Goal: Task Accomplishment & Management: Complete application form

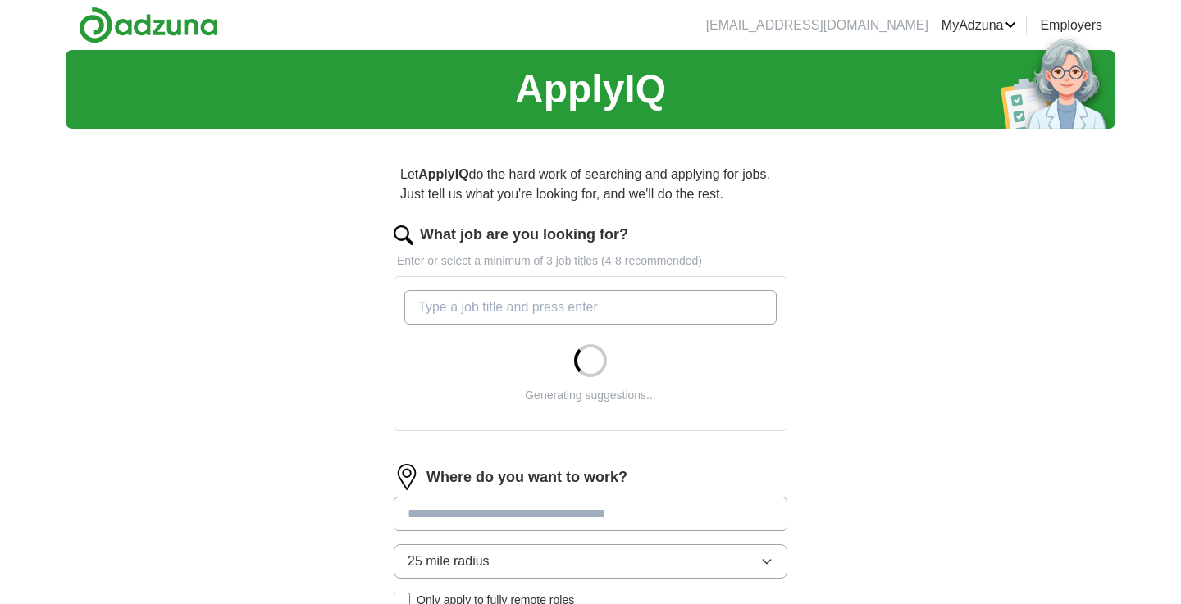
click at [585, 311] on input "What job are you looking for?" at bounding box center [590, 307] width 372 height 34
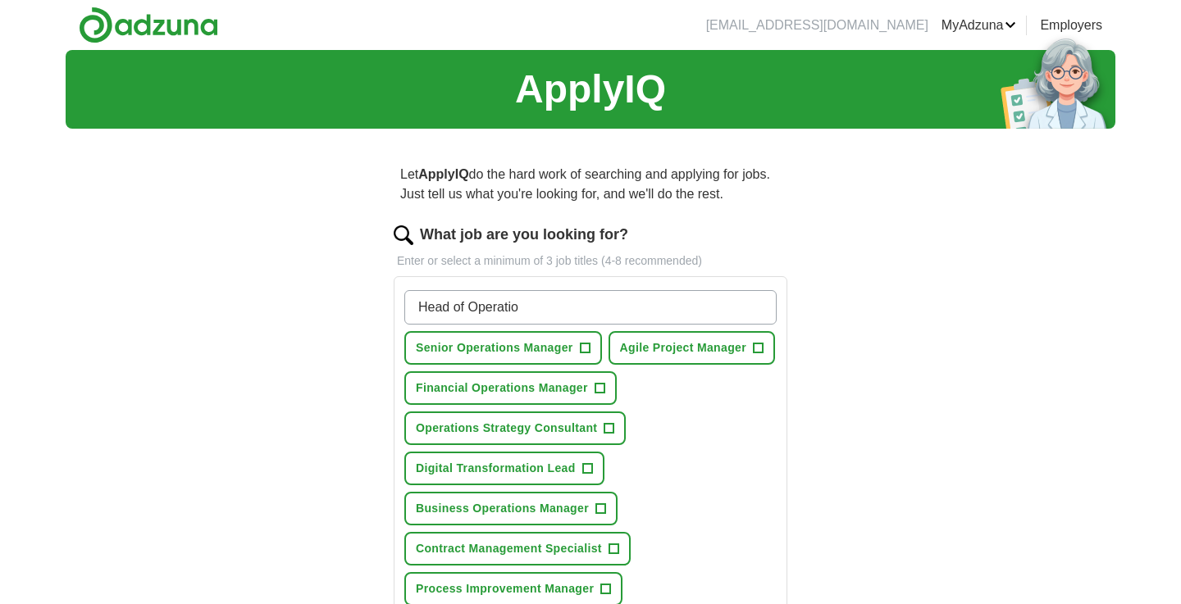
type input "Head of Operation"
drag, startPoint x: 534, startPoint y: 308, endPoint x: 397, endPoint y: 299, distance: 137.2
click at [395, 300] on div "Head of Operation Senior Operations Manager + Agile Project Manager + Financial…" at bounding box center [591, 499] width 394 height 447
type input "Head of Operations"
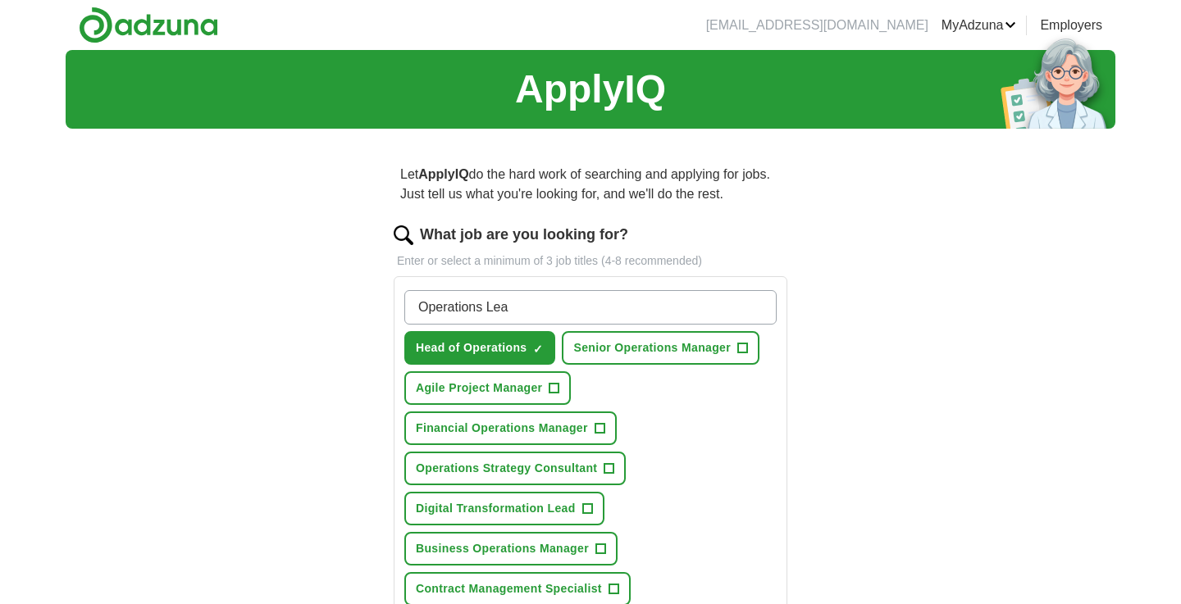
type input "Operations Lead"
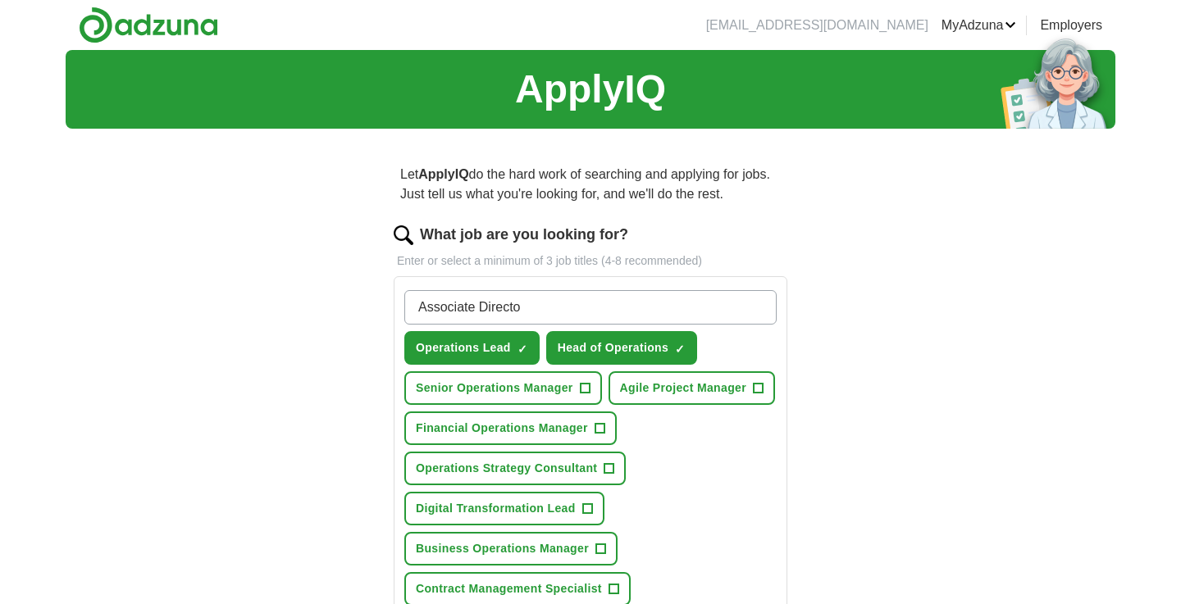
type input "Associate Director"
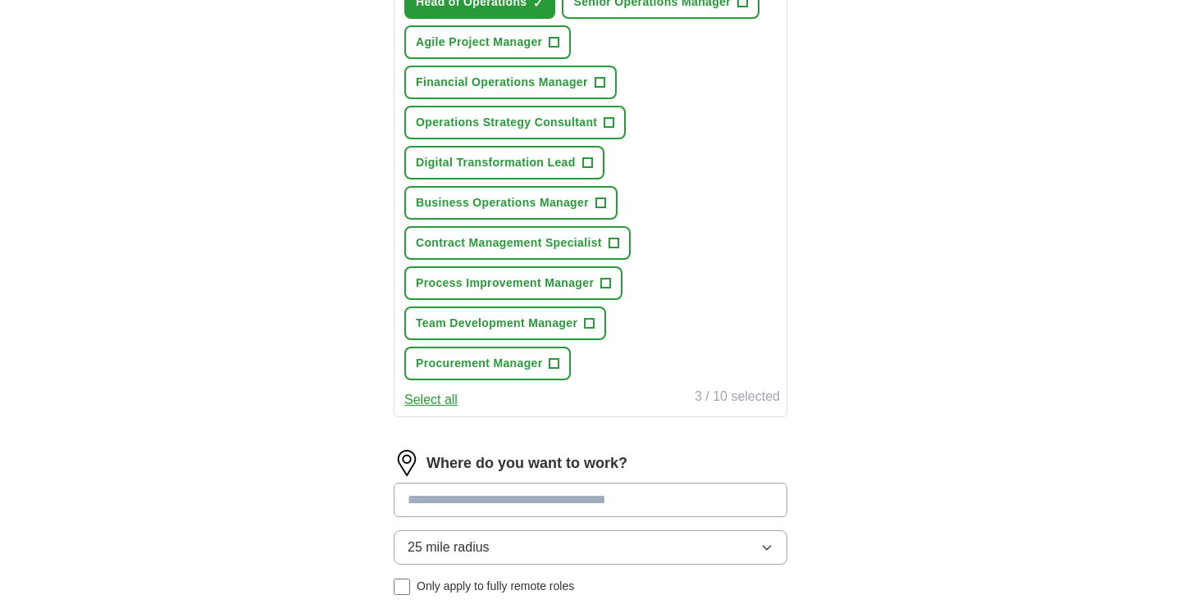
scroll to position [405, 0]
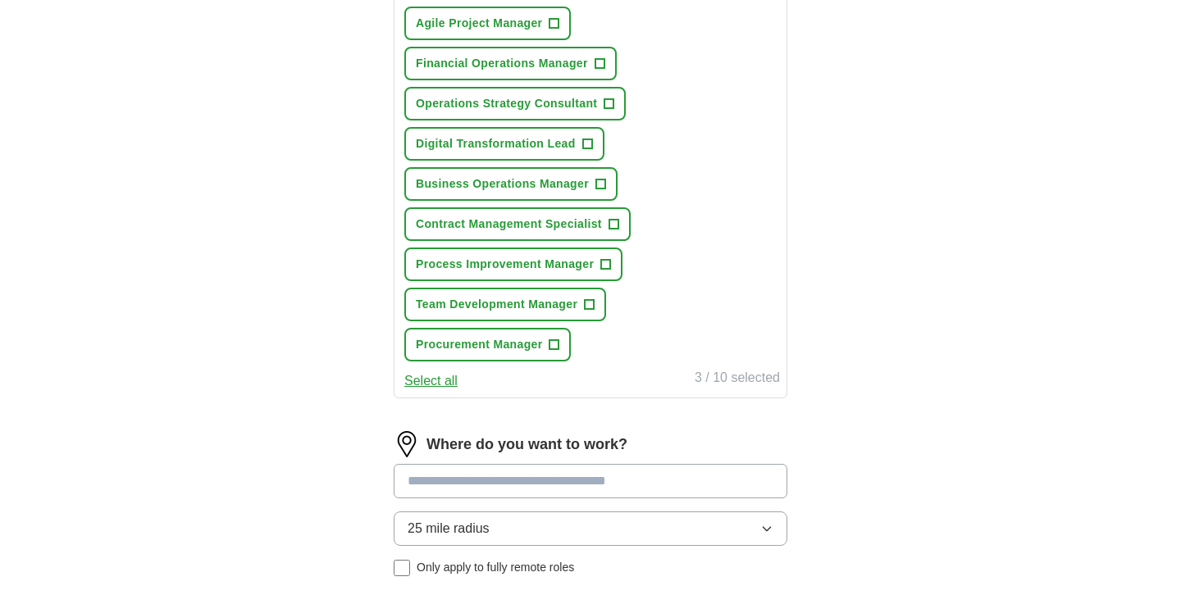
click at [649, 479] on input at bounding box center [591, 481] width 394 height 34
type input "******"
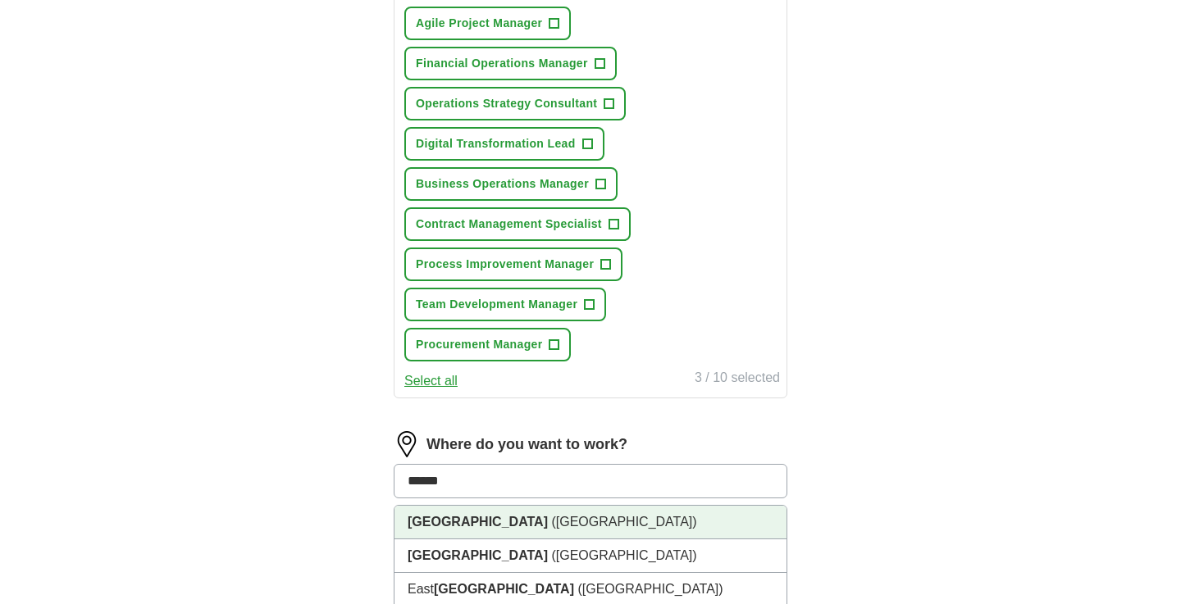
click at [501, 528] on li "[GEOGRAPHIC_DATA] ([GEOGRAPHIC_DATA])" at bounding box center [590, 523] width 392 height 34
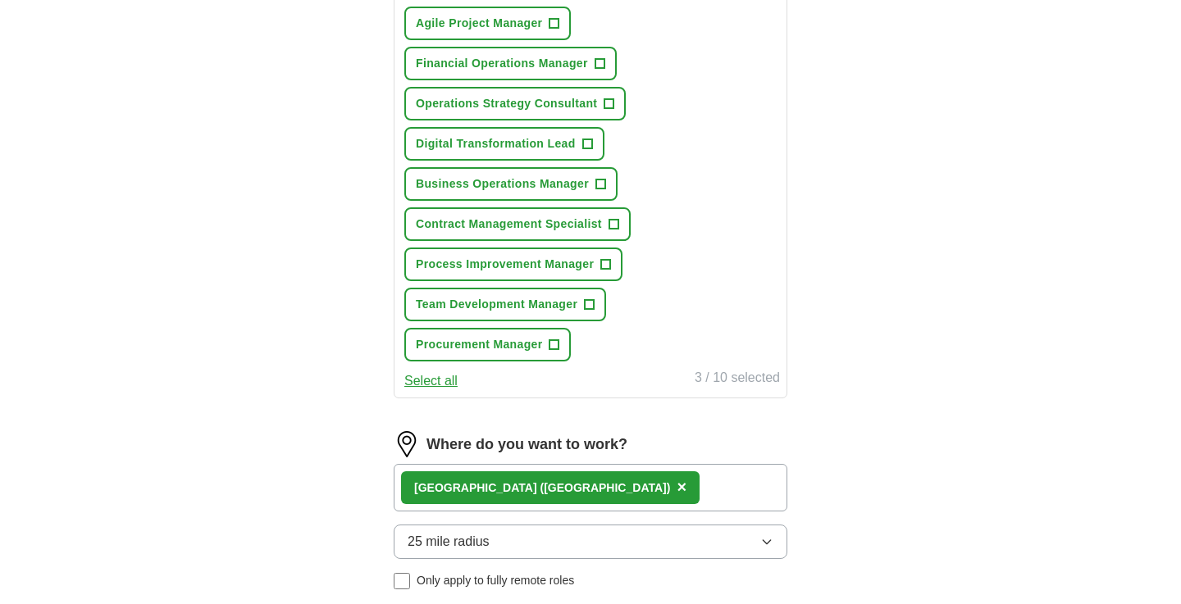
click at [567, 492] on div "[GEOGRAPHIC_DATA] ([GEOGRAPHIC_DATA]) ×" at bounding box center [591, 488] width 394 height 48
click at [562, 484] on div "[GEOGRAPHIC_DATA] ([GEOGRAPHIC_DATA]) ×" at bounding box center [591, 488] width 394 height 48
click at [677, 487] on span "×" at bounding box center [682, 487] width 10 height 18
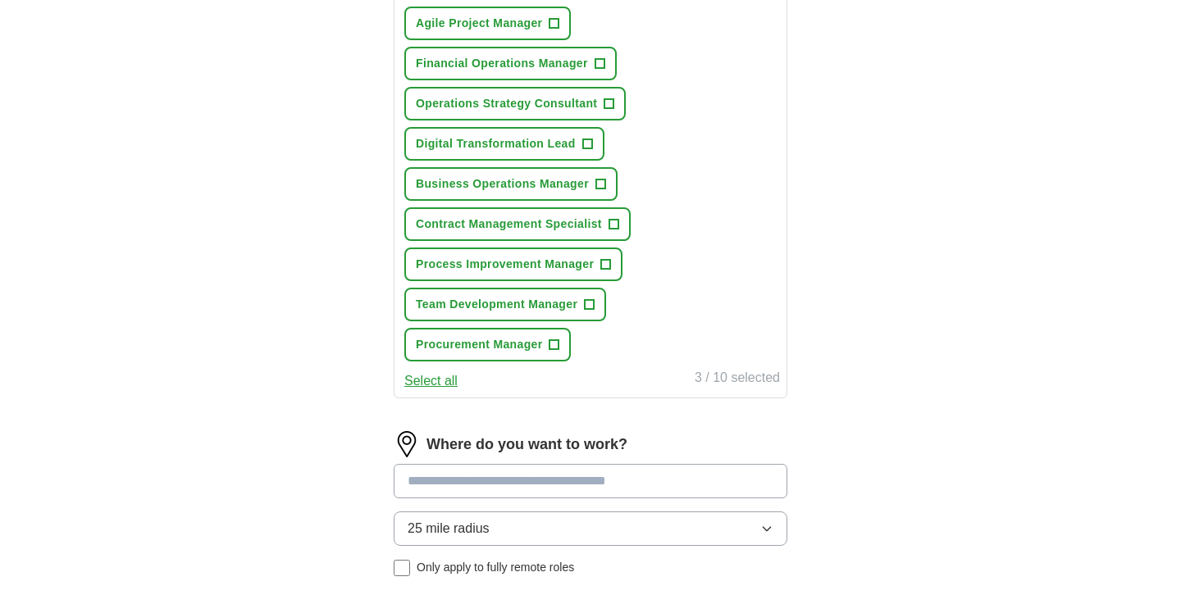
click at [489, 480] on input at bounding box center [591, 481] width 394 height 34
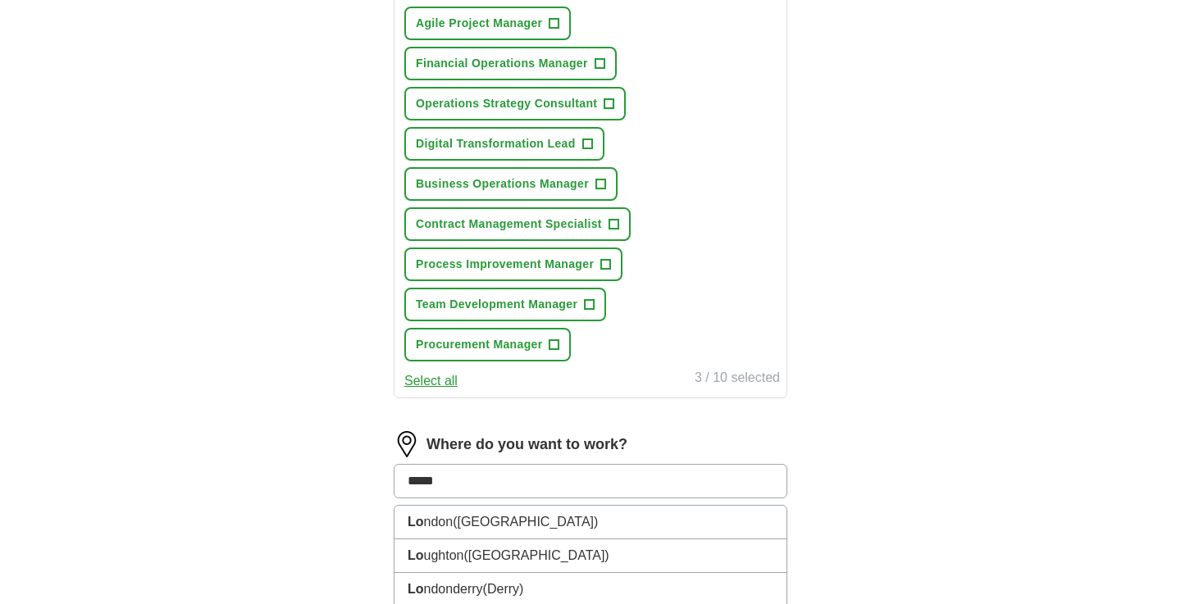
type input "******"
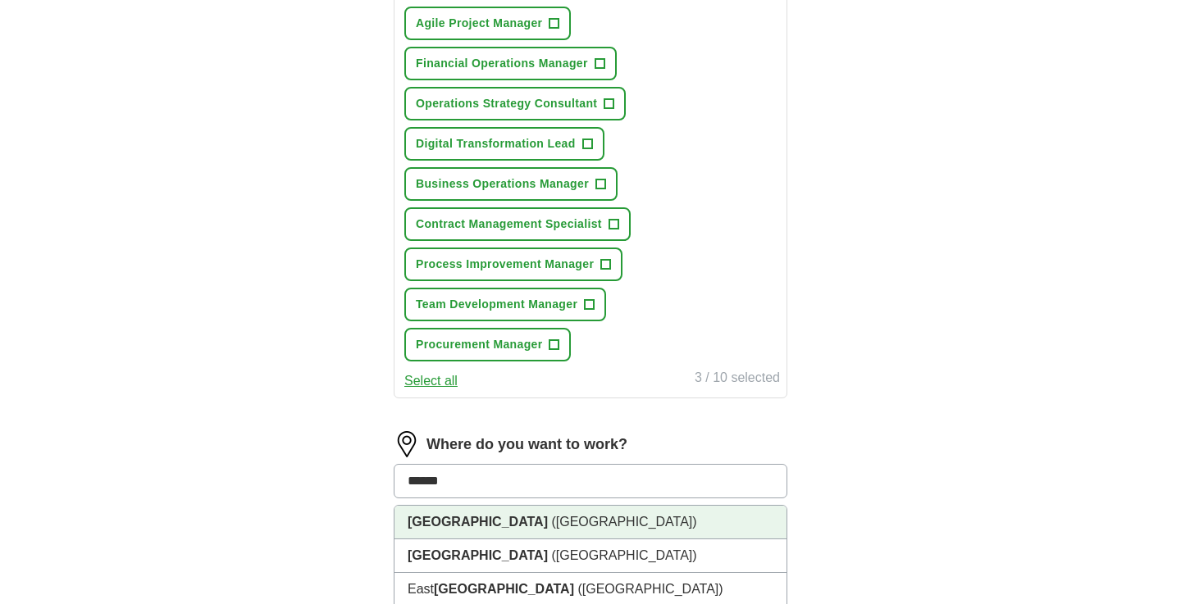
click at [456, 519] on li "[GEOGRAPHIC_DATA] ([GEOGRAPHIC_DATA])" at bounding box center [590, 523] width 392 height 34
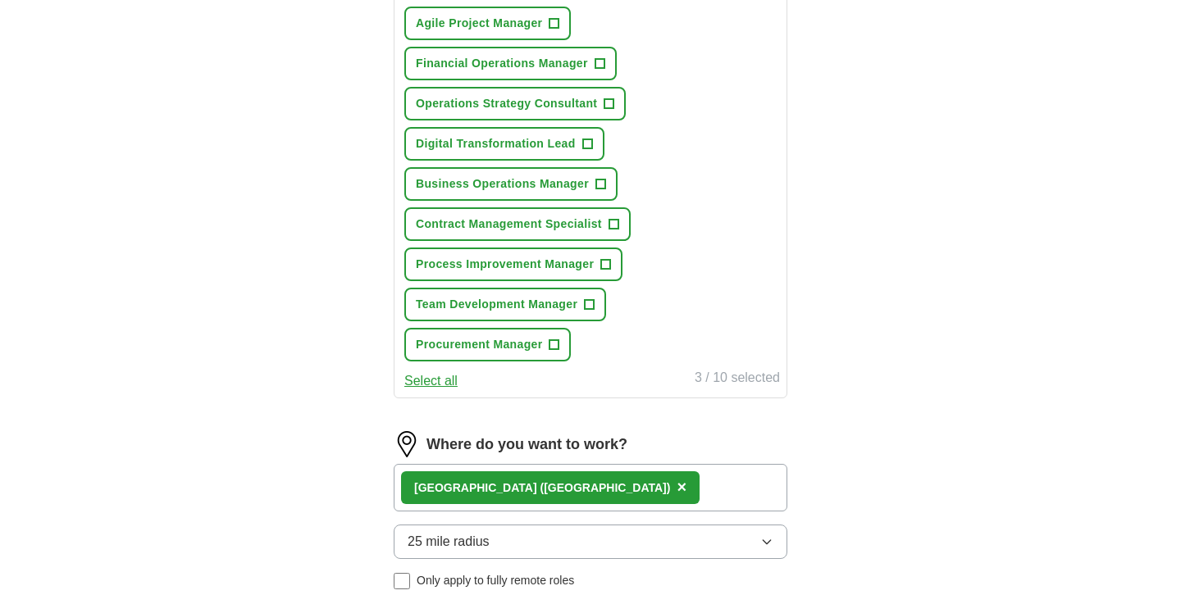
click at [310, 566] on div "ApplyIQ Let ApplyIQ do the hard work of searching and applying for jobs. Just t…" at bounding box center [591, 251] width 1050 height 1212
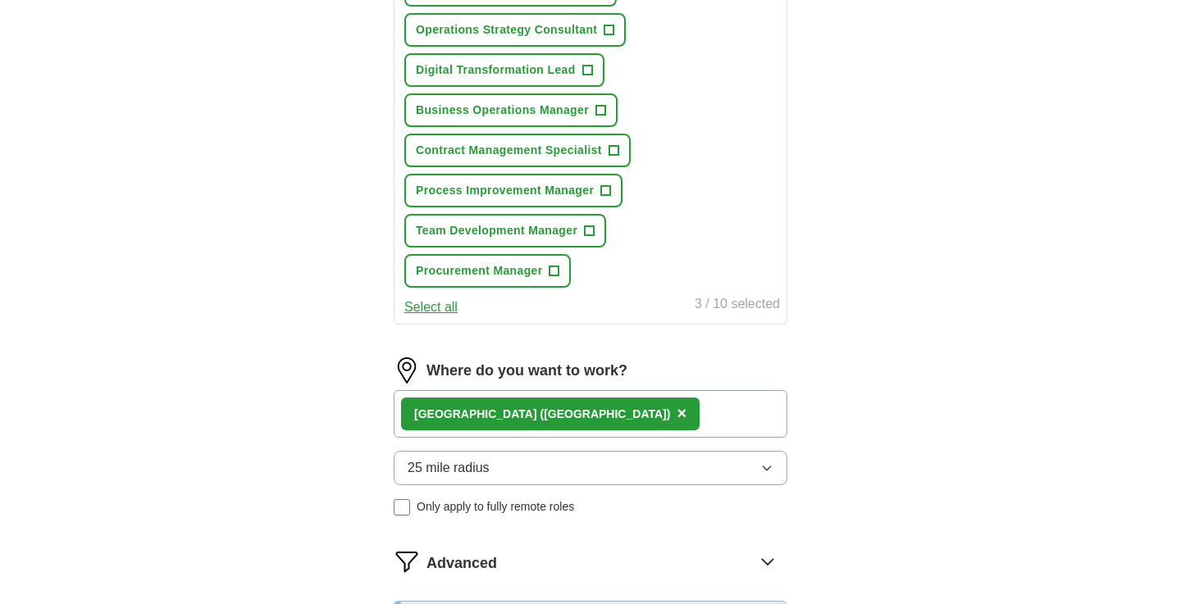
scroll to position [522, 0]
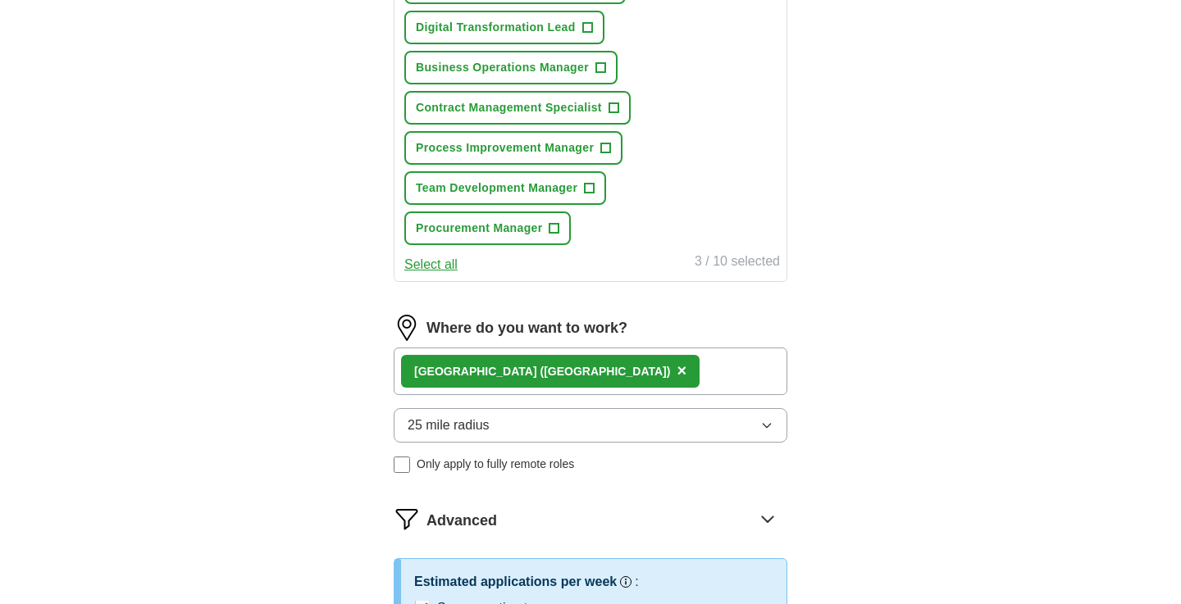
click at [454, 426] on span "25 mile radius" at bounding box center [449, 426] width 82 height 20
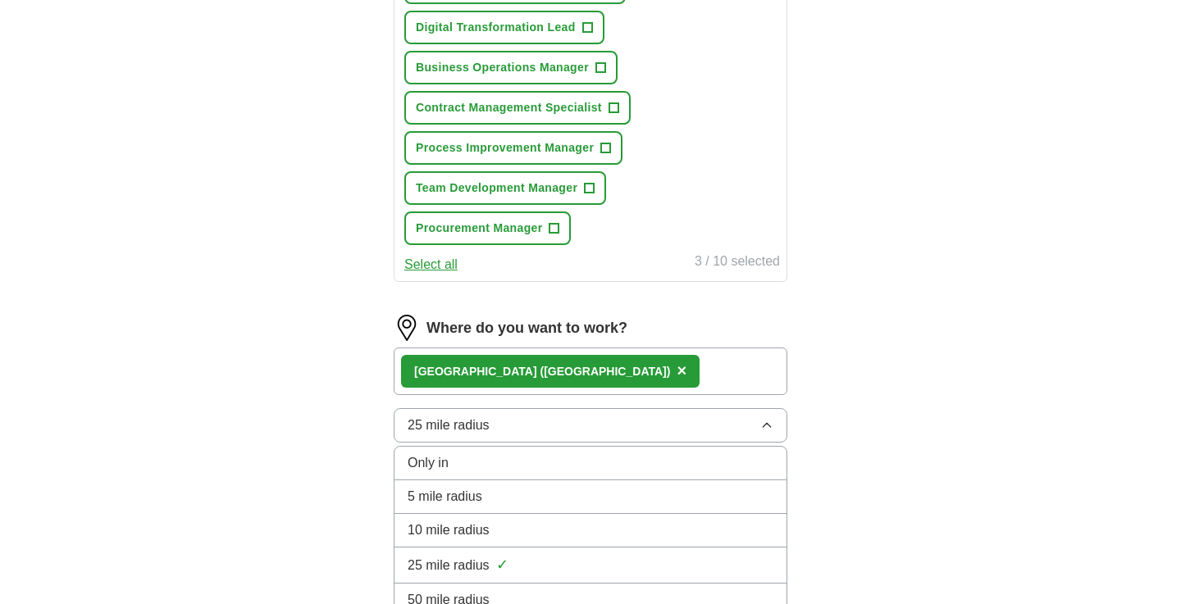
click at [451, 531] on span "10 mile radius" at bounding box center [449, 531] width 82 height 20
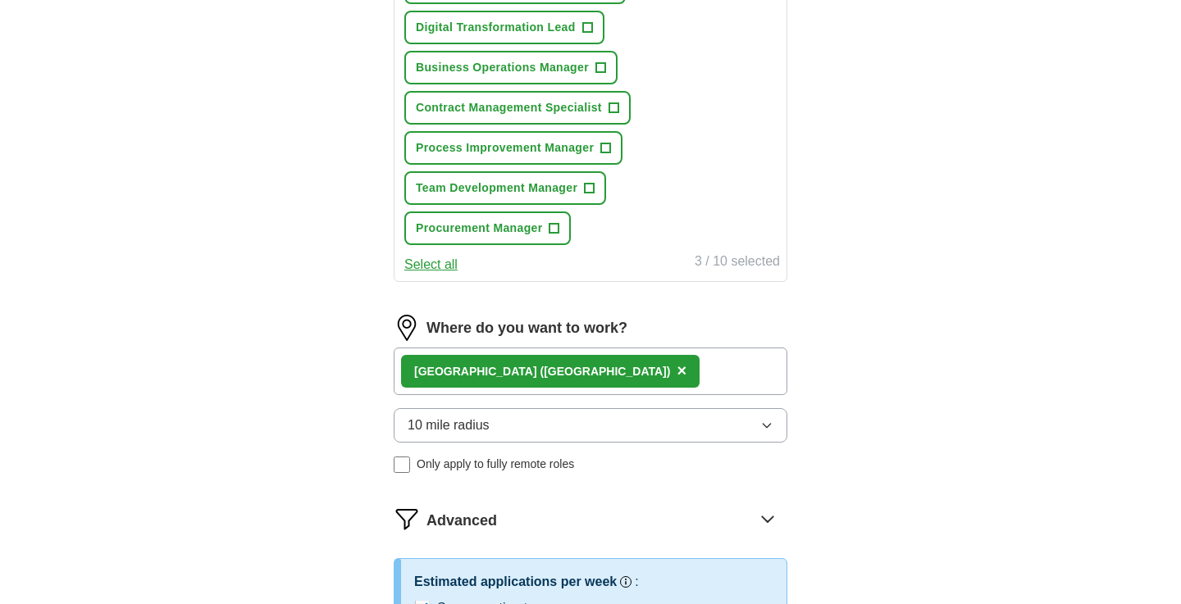
click at [544, 426] on button "10 mile radius" at bounding box center [591, 425] width 394 height 34
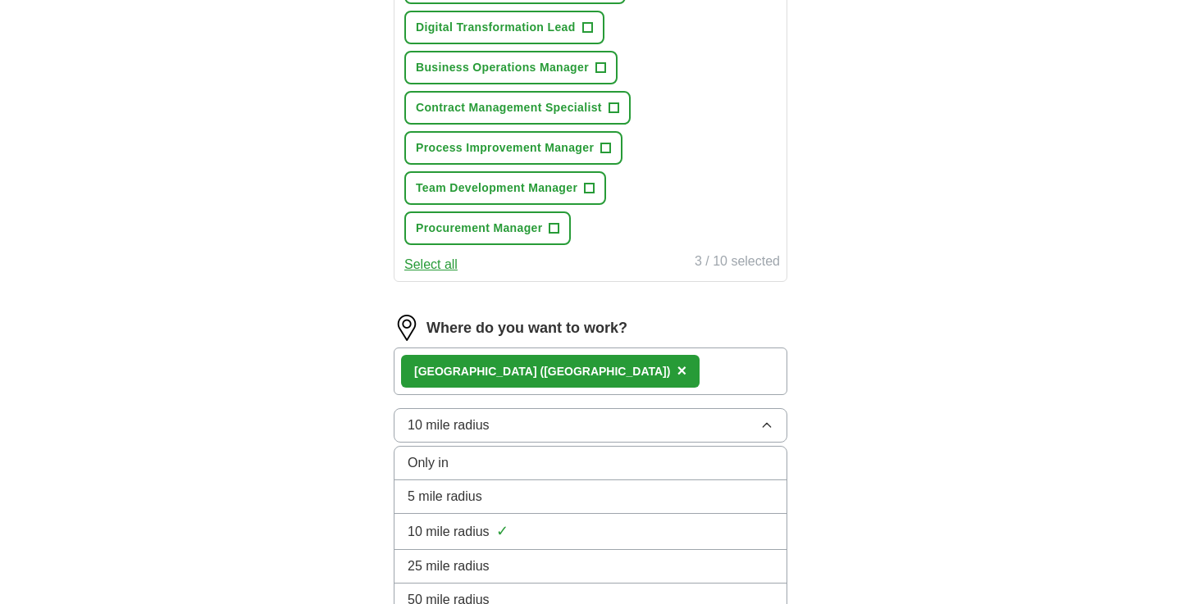
click at [432, 503] on span "5 mile radius" at bounding box center [445, 497] width 75 height 20
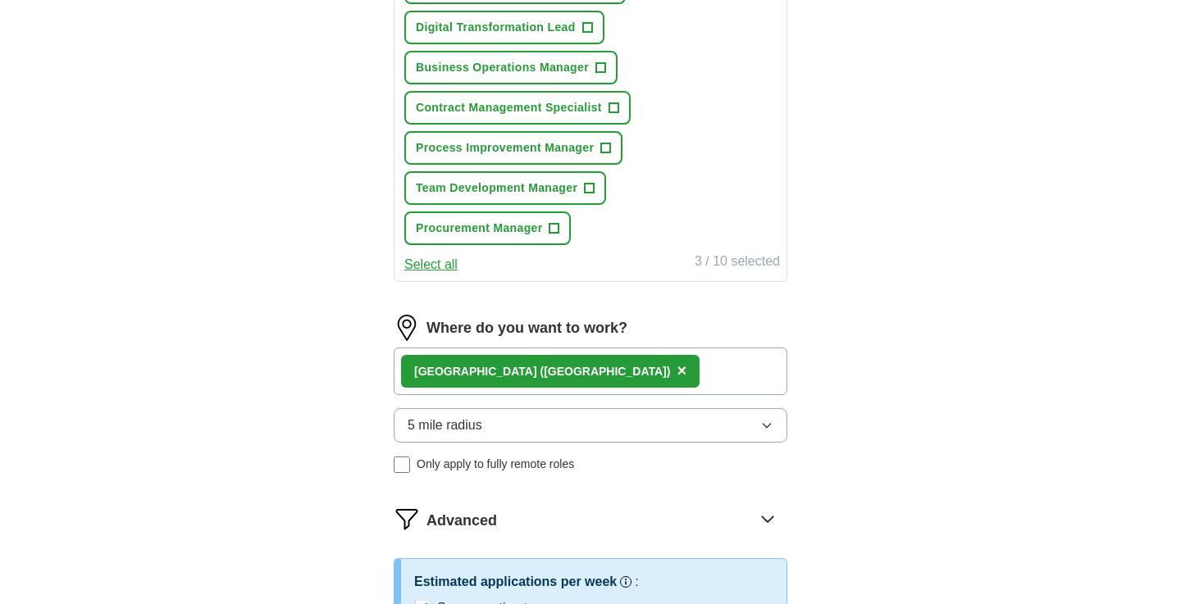
click at [350, 458] on div "Let ApplyIQ do the hard work of searching and applying for jobs. Just tell us w…" at bounding box center [590, 180] width 525 height 1120
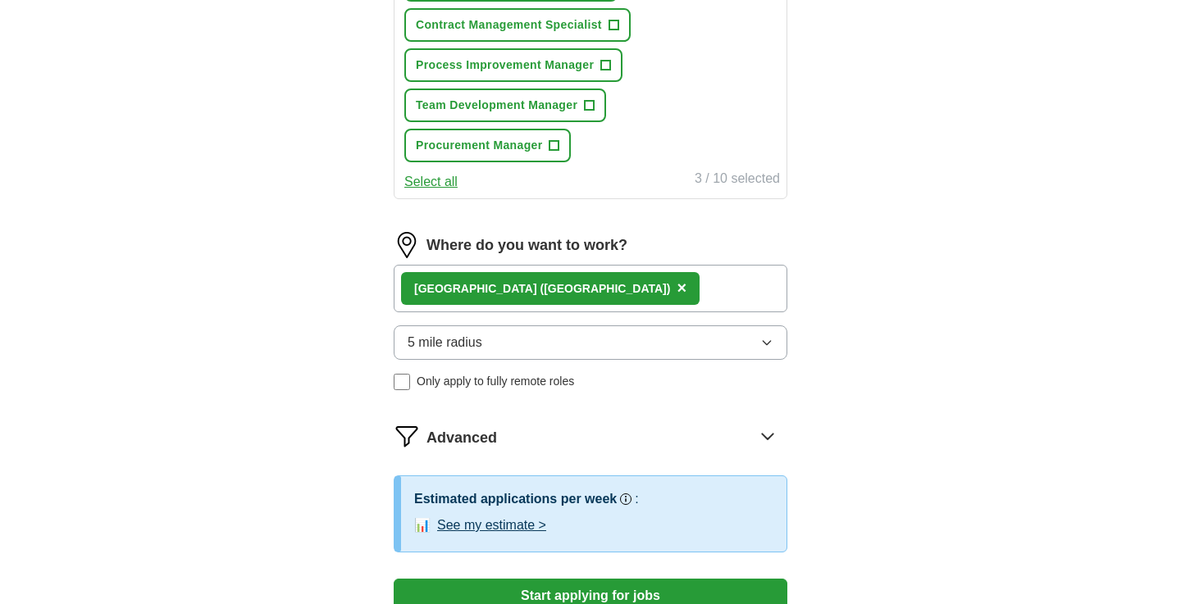
scroll to position [605, 0]
click at [564, 288] on div "[GEOGRAPHIC_DATA] ([GEOGRAPHIC_DATA]) ×" at bounding box center [591, 288] width 394 height 48
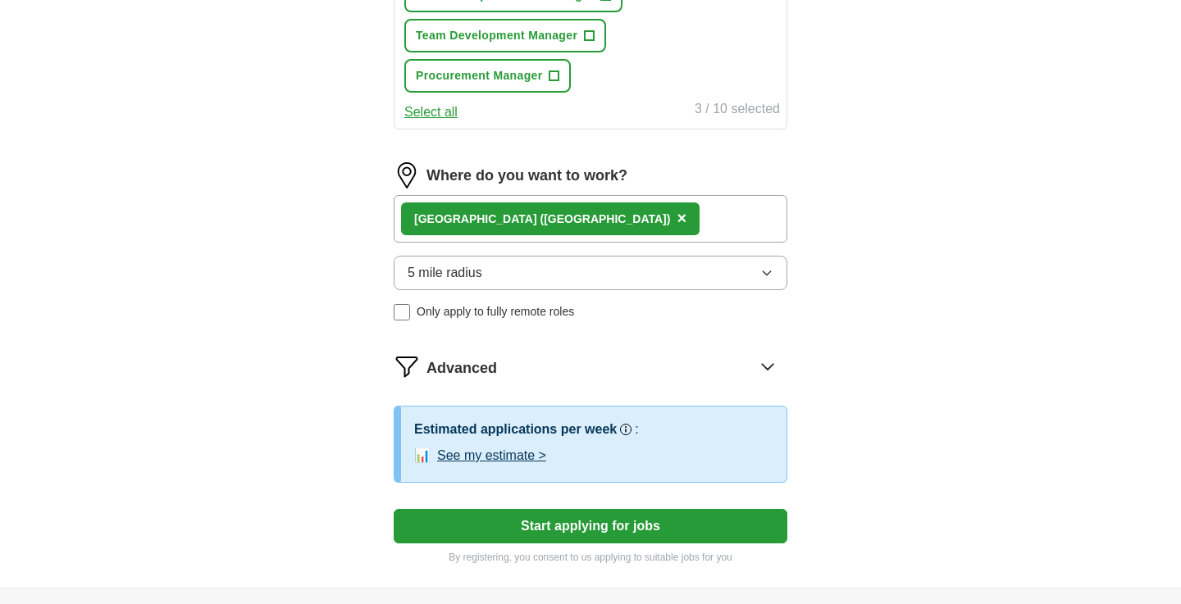
scroll to position [675, 0]
click at [529, 454] on button "See my estimate >" at bounding box center [491, 455] width 109 height 20
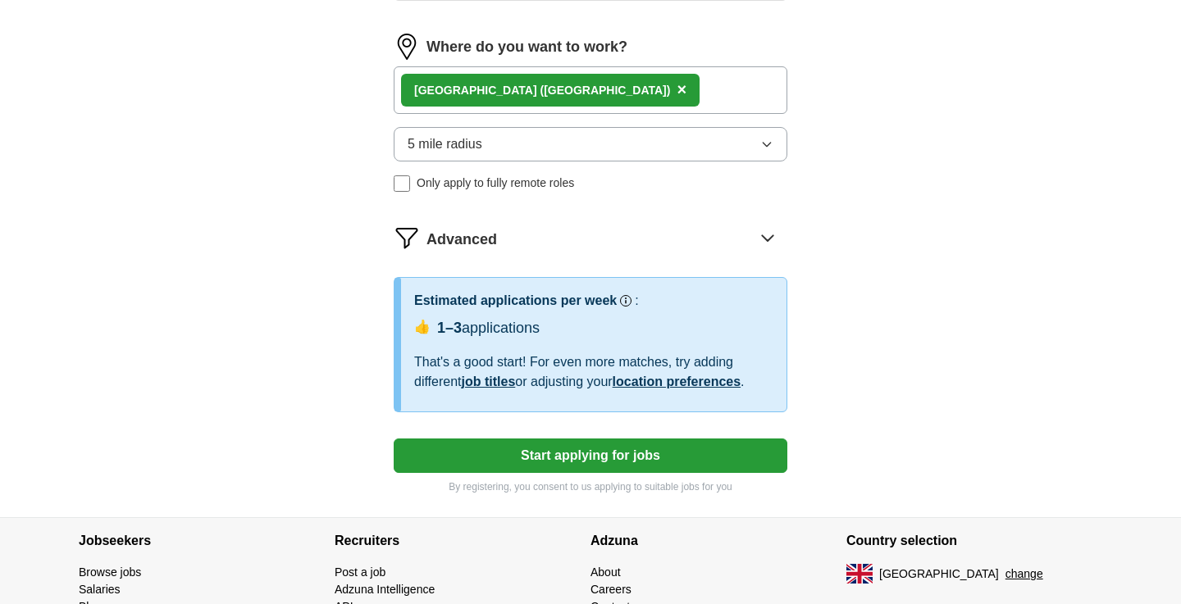
scroll to position [800, 0]
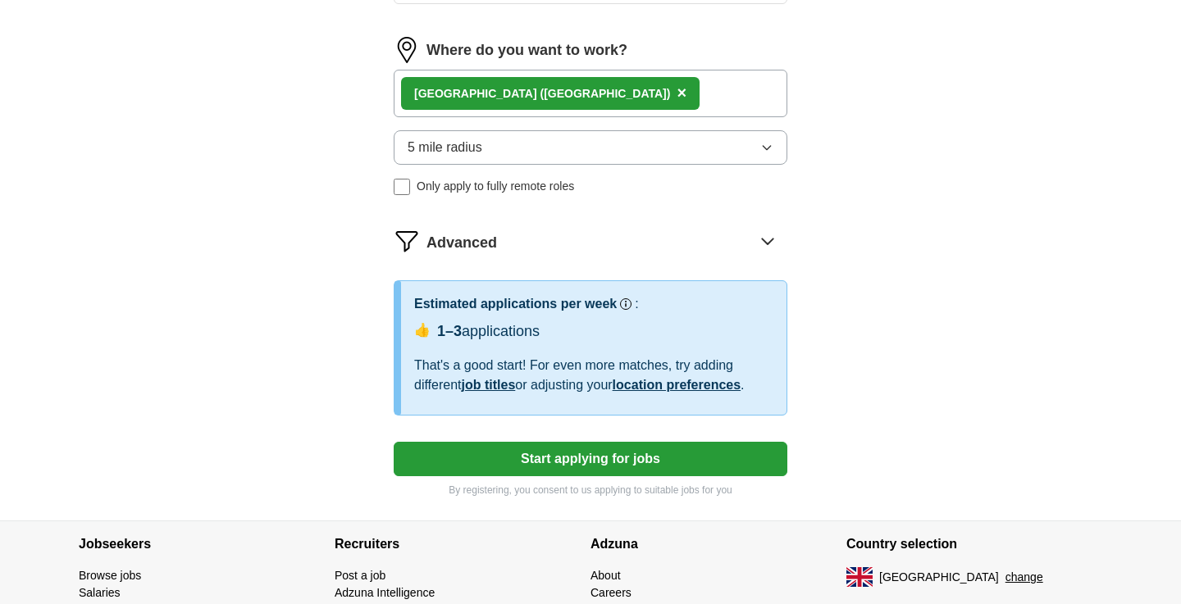
click at [770, 243] on icon at bounding box center [767, 242] width 11 height 6
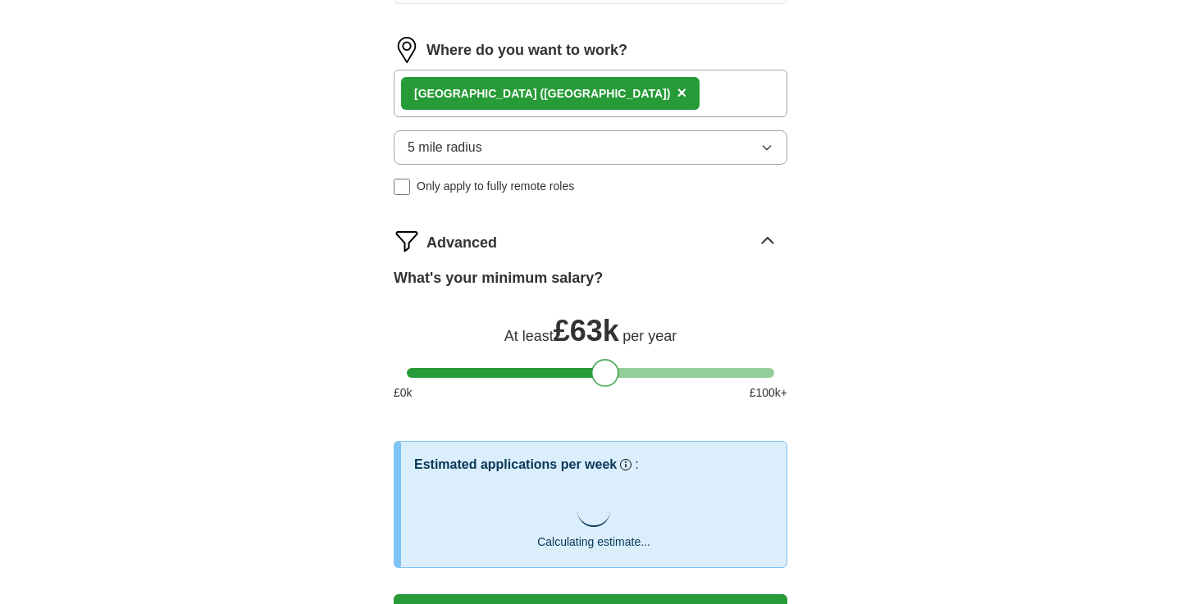
drag, startPoint x: 426, startPoint y: 375, endPoint x: 611, endPoint y: 374, distance: 185.3
click at [611, 374] on div at bounding box center [605, 373] width 28 height 28
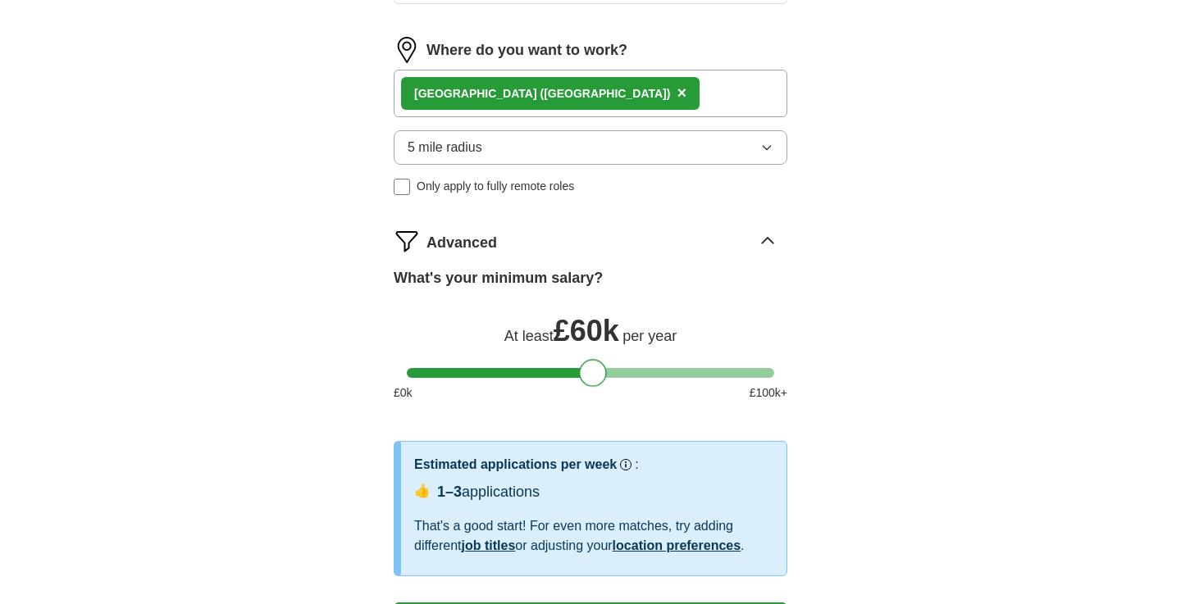
drag, startPoint x: 613, startPoint y: 372, endPoint x: 599, endPoint y: 373, distance: 14.0
click at [599, 373] on div at bounding box center [593, 373] width 28 height 28
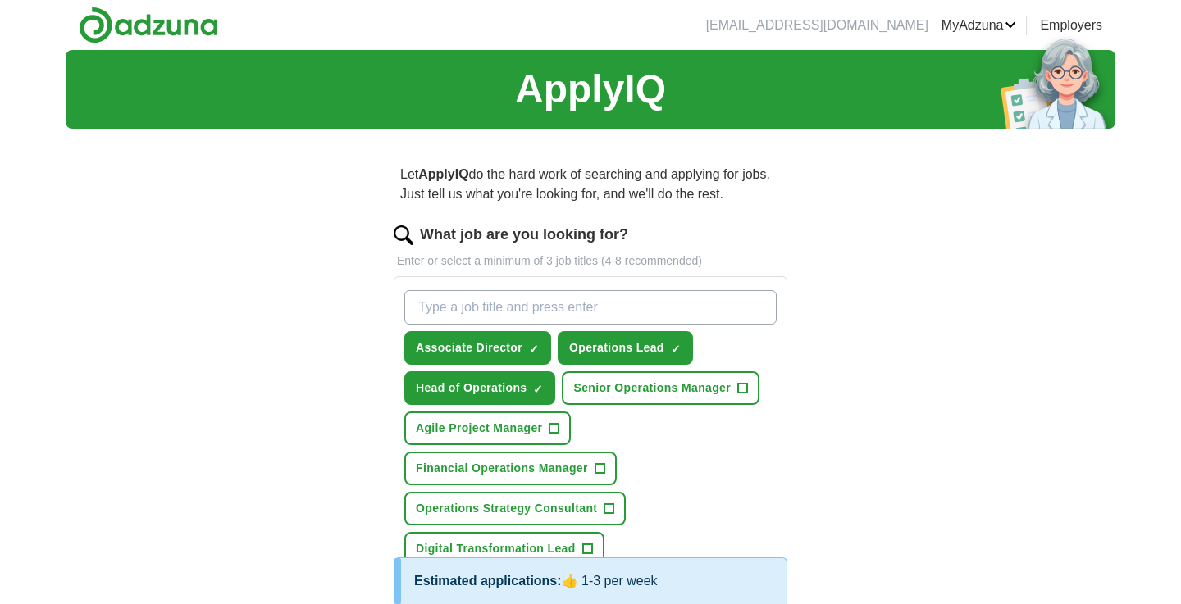
scroll to position [0, 0]
click at [533, 304] on input "What job are you looking for?" at bounding box center [590, 307] width 372 height 34
type input "Assistant Director"
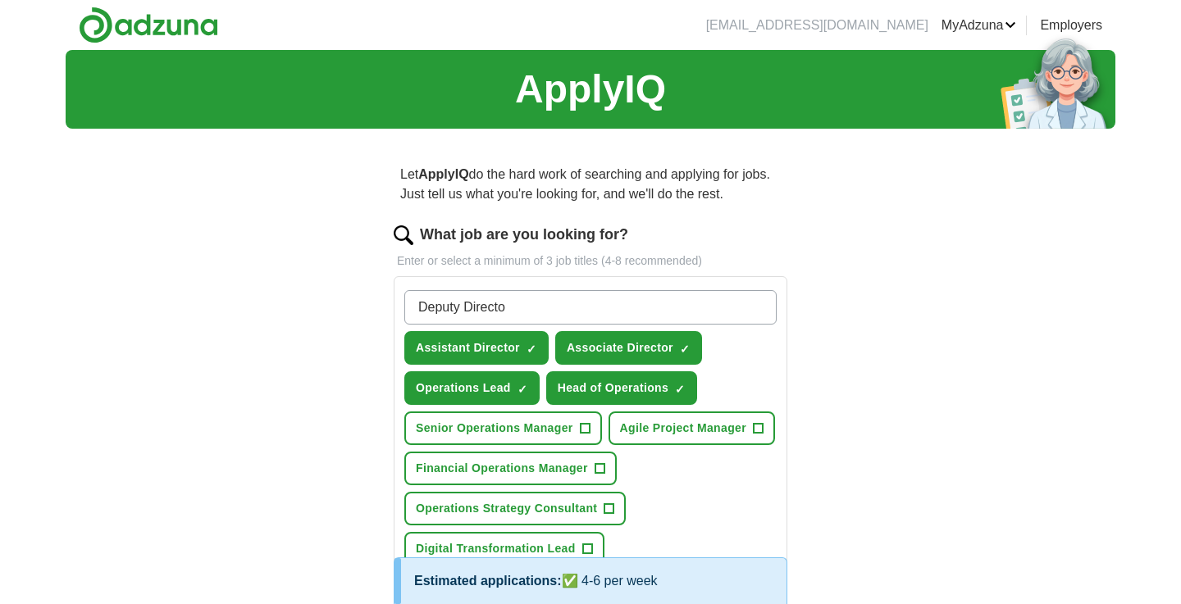
type input "Deputy Director"
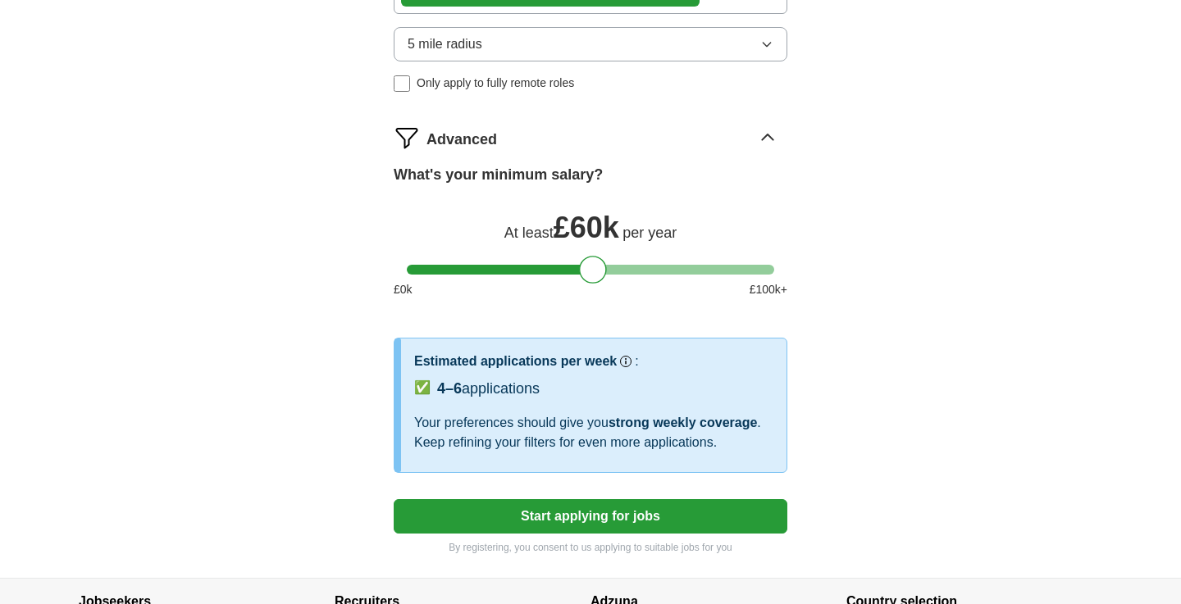
scroll to position [971, 0]
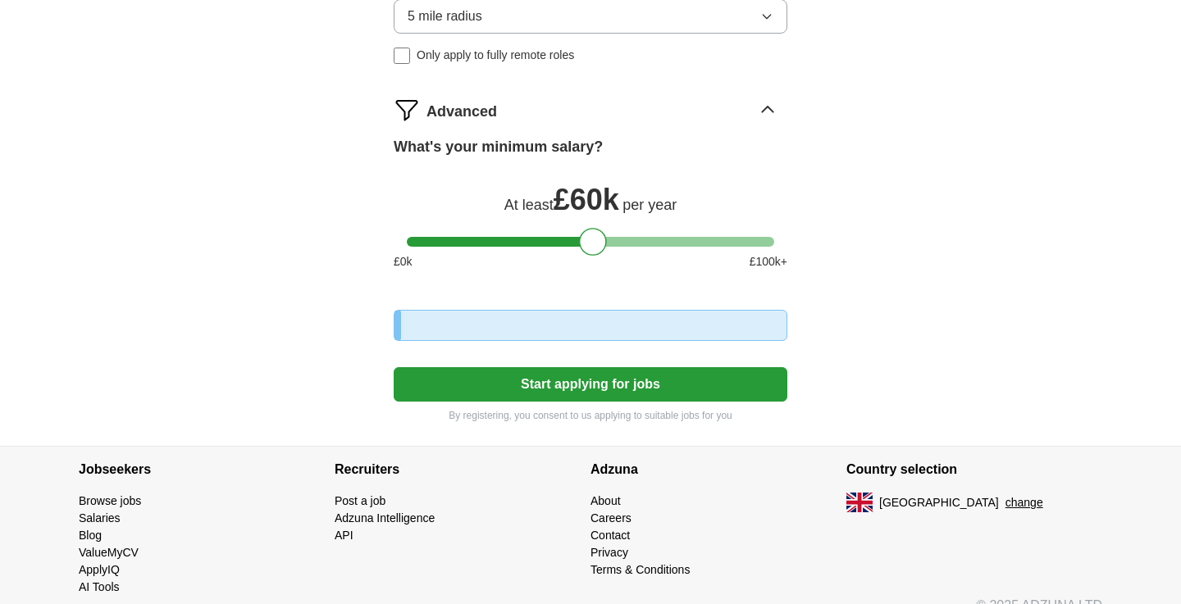
click at [673, 402] on button "Start applying for jobs" at bounding box center [591, 384] width 394 height 34
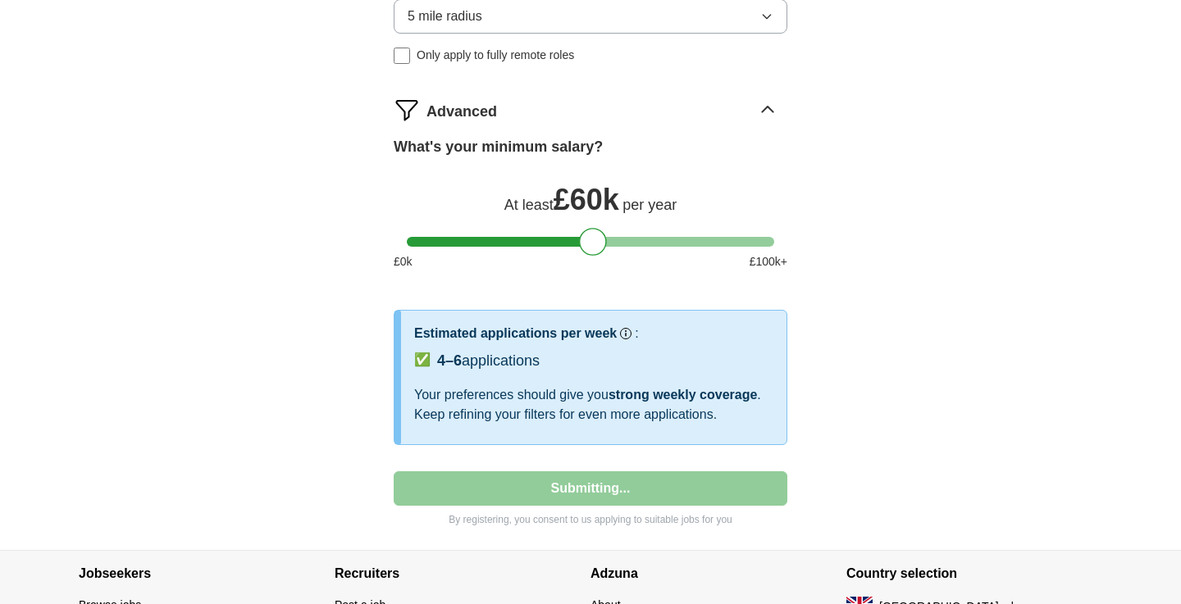
select select "**"
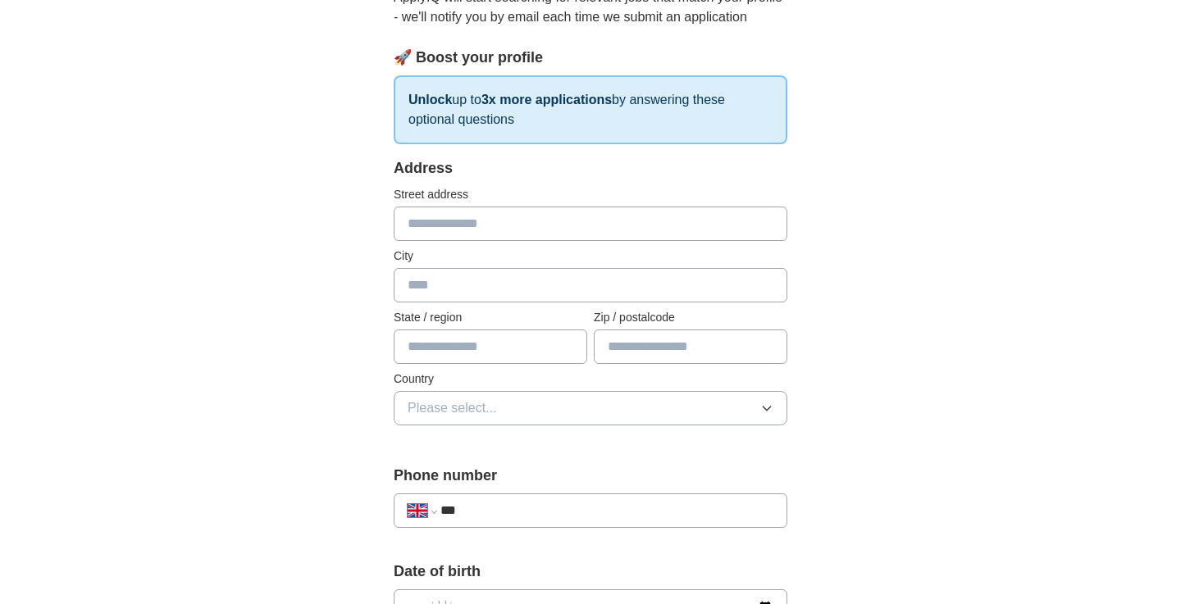
scroll to position [201, 0]
type input "**********"
type input "*******"
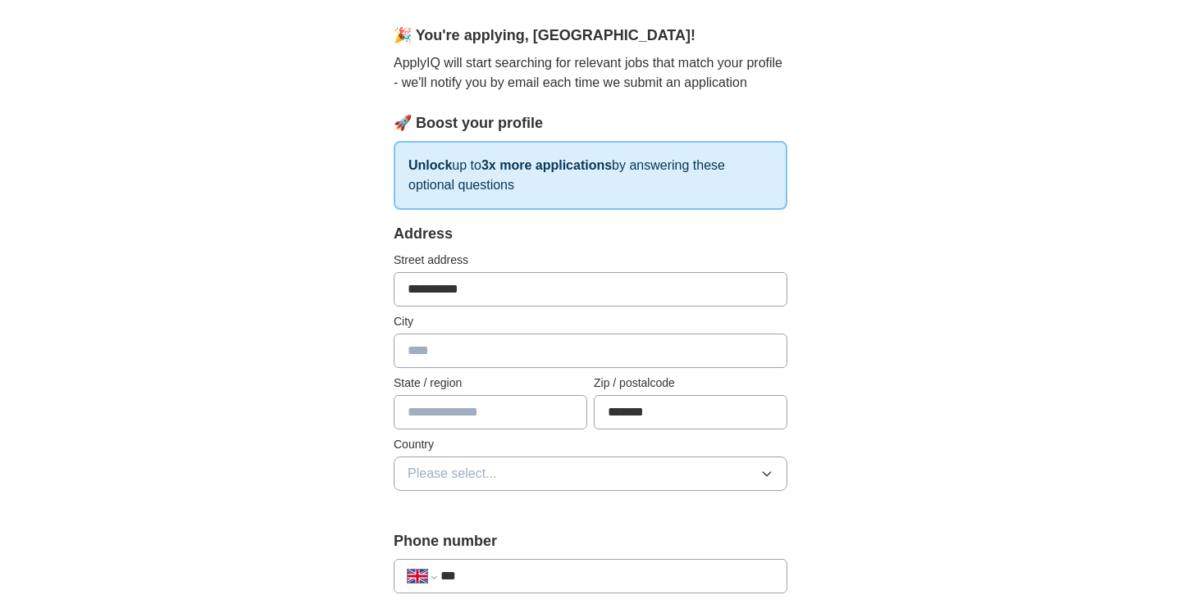
scroll to position [131, 0]
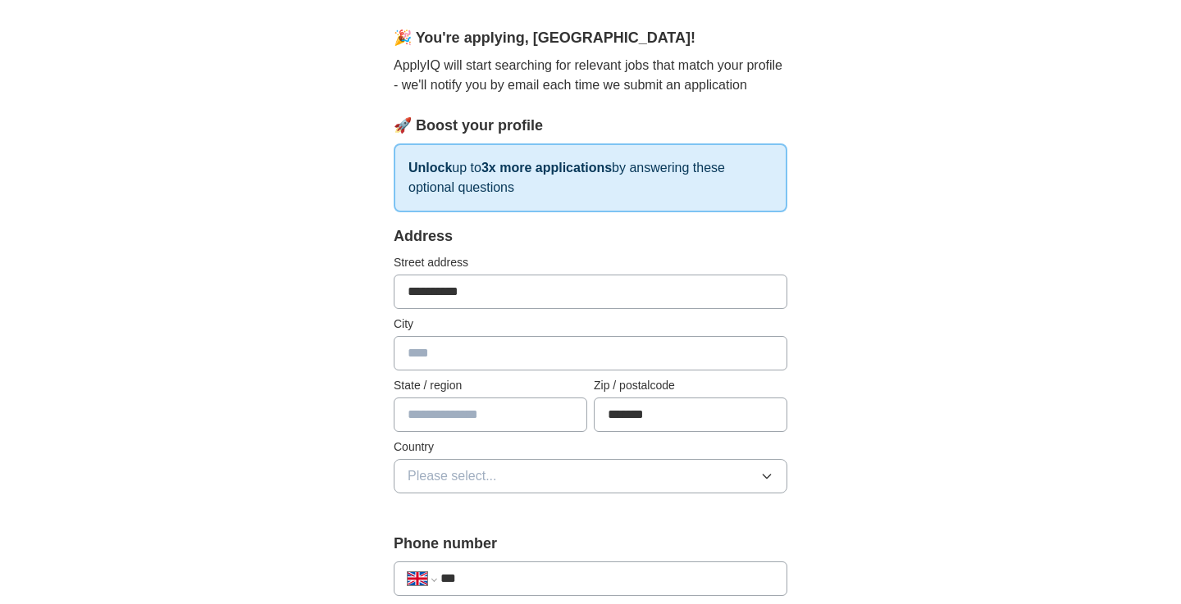
click at [647, 415] on input "*******" at bounding box center [691, 415] width 194 height 34
click at [515, 294] on input "**********" at bounding box center [591, 292] width 394 height 34
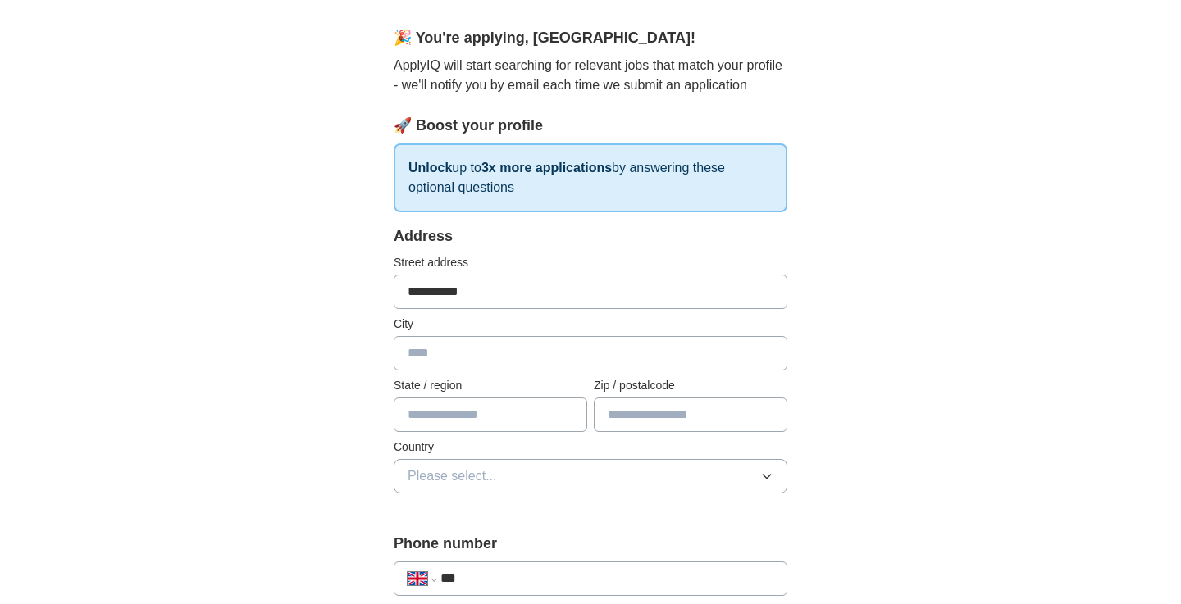
click at [515, 294] on input "**********" at bounding box center [591, 292] width 394 height 34
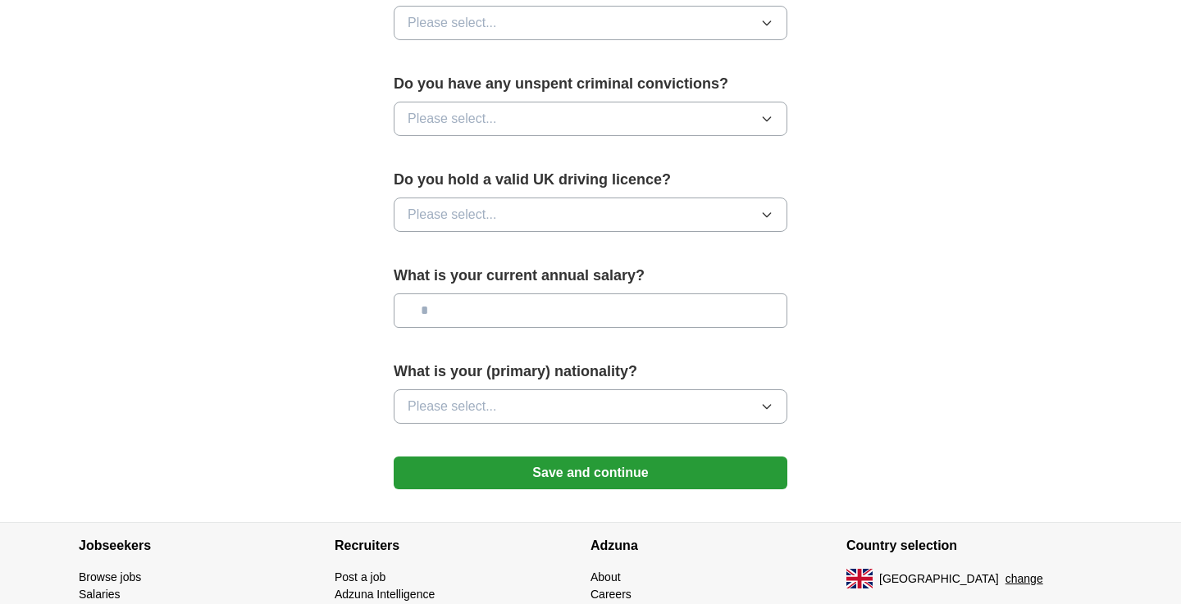
scroll to position [998, 0]
click at [749, 415] on button "Please select..." at bounding box center [591, 407] width 394 height 34
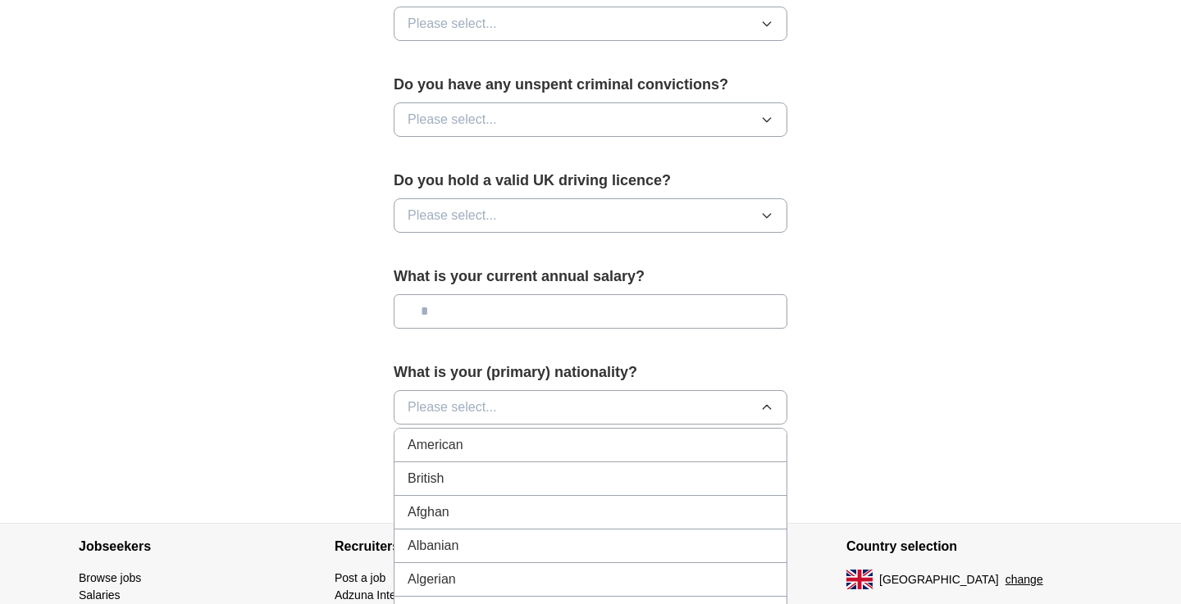
click at [667, 481] on div "British" at bounding box center [591, 479] width 366 height 20
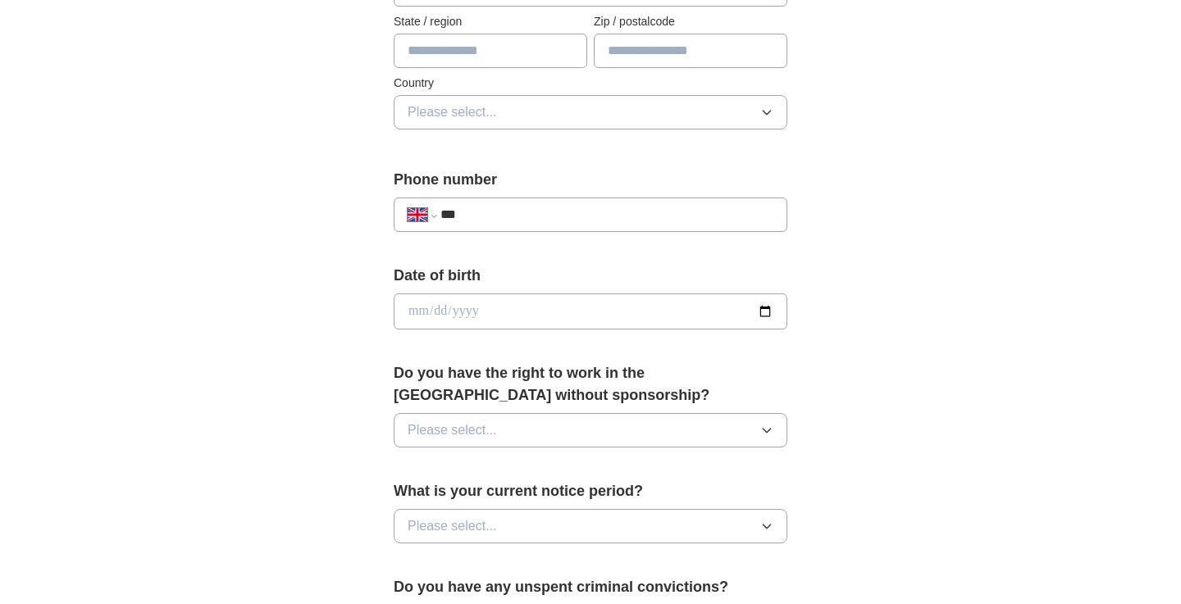
scroll to position [496, 0]
click at [690, 424] on button "Please select..." at bounding box center [591, 429] width 394 height 34
click at [563, 468] on div "Yes" at bounding box center [591, 468] width 366 height 20
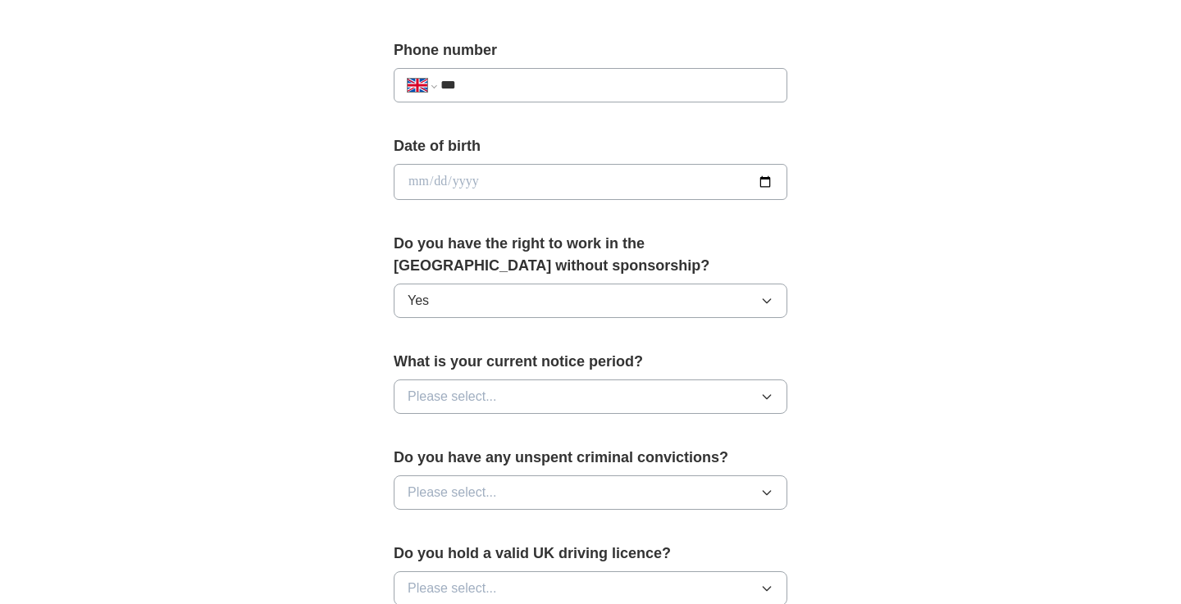
scroll to position [626, 0]
click at [724, 402] on button "Please select..." at bounding box center [591, 396] width 394 height 34
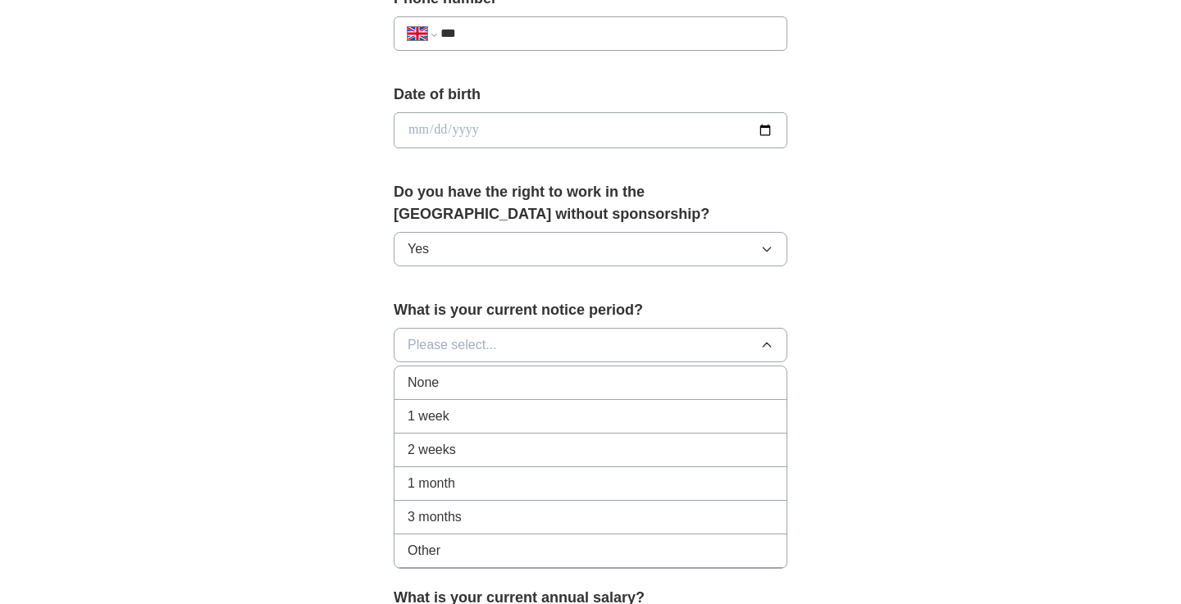
scroll to position [681, 0]
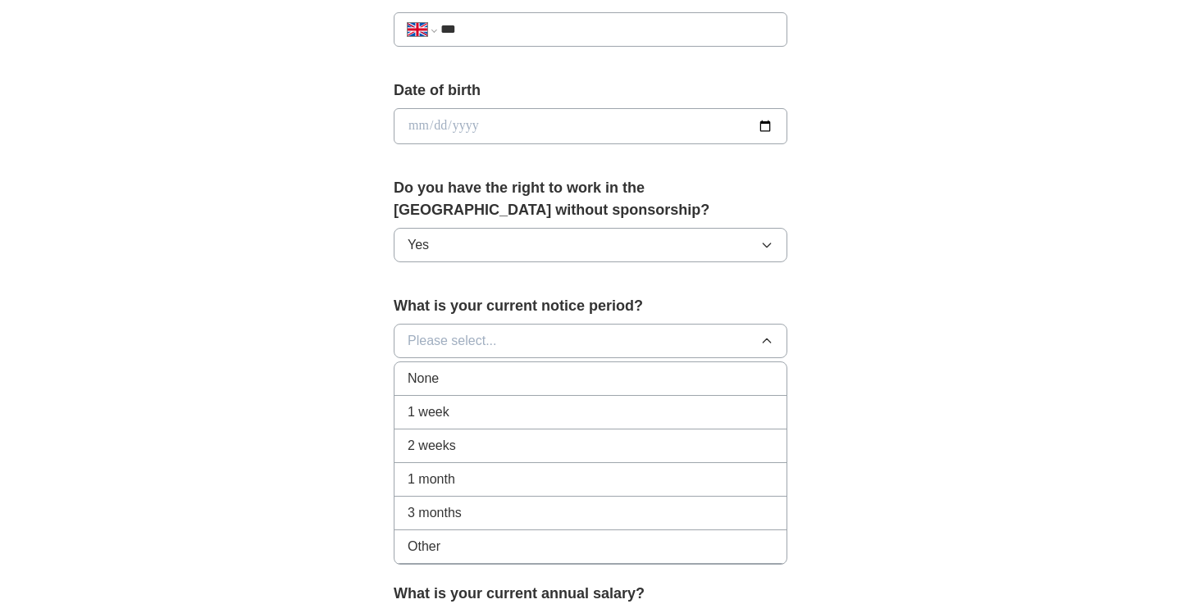
click at [718, 544] on div "Other" at bounding box center [591, 547] width 366 height 20
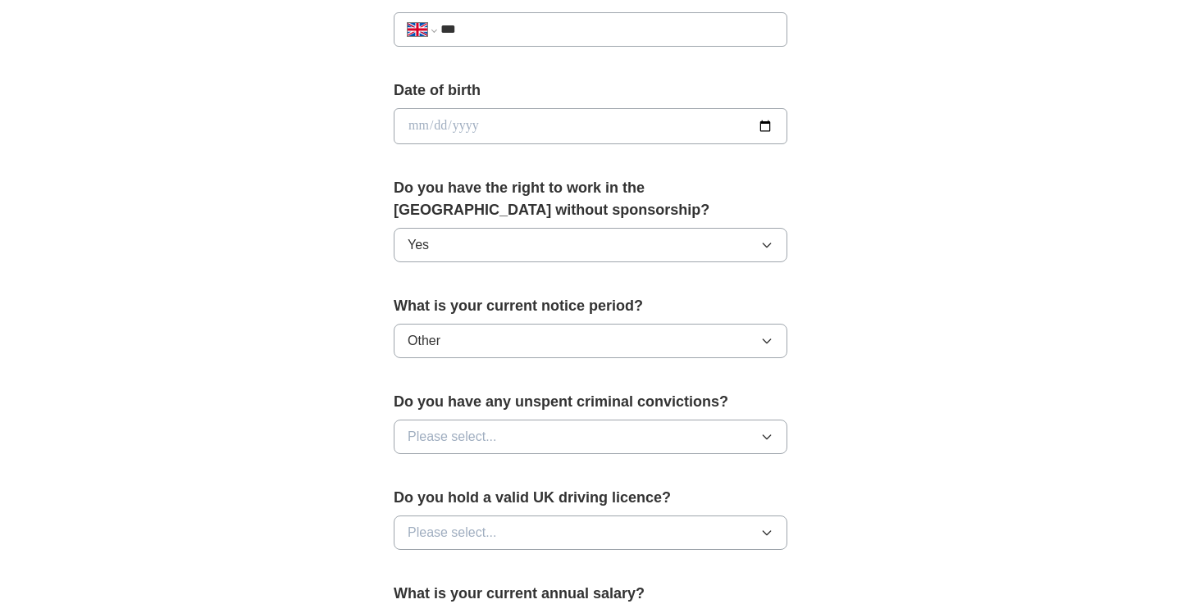
click at [749, 339] on button "Other" at bounding box center [591, 341] width 394 height 34
click at [823, 389] on div "**********" at bounding box center [590, 150] width 525 height 1379
click at [774, 350] on button "Other" at bounding box center [591, 341] width 394 height 34
click at [877, 390] on div "**********" at bounding box center [591, 104] width 1050 height 1471
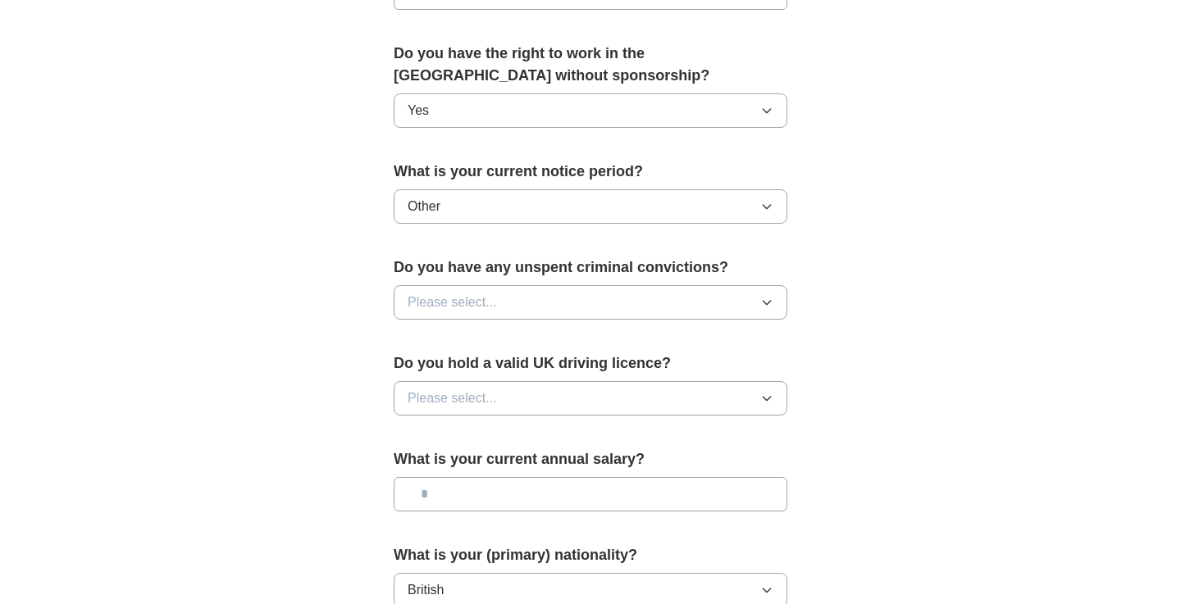
scroll to position [816, 0]
click at [732, 303] on button "Please select..." at bounding box center [591, 302] width 394 height 34
click at [563, 369] on div "No" at bounding box center [591, 373] width 366 height 20
click at [554, 398] on button "Please select..." at bounding box center [591, 397] width 394 height 34
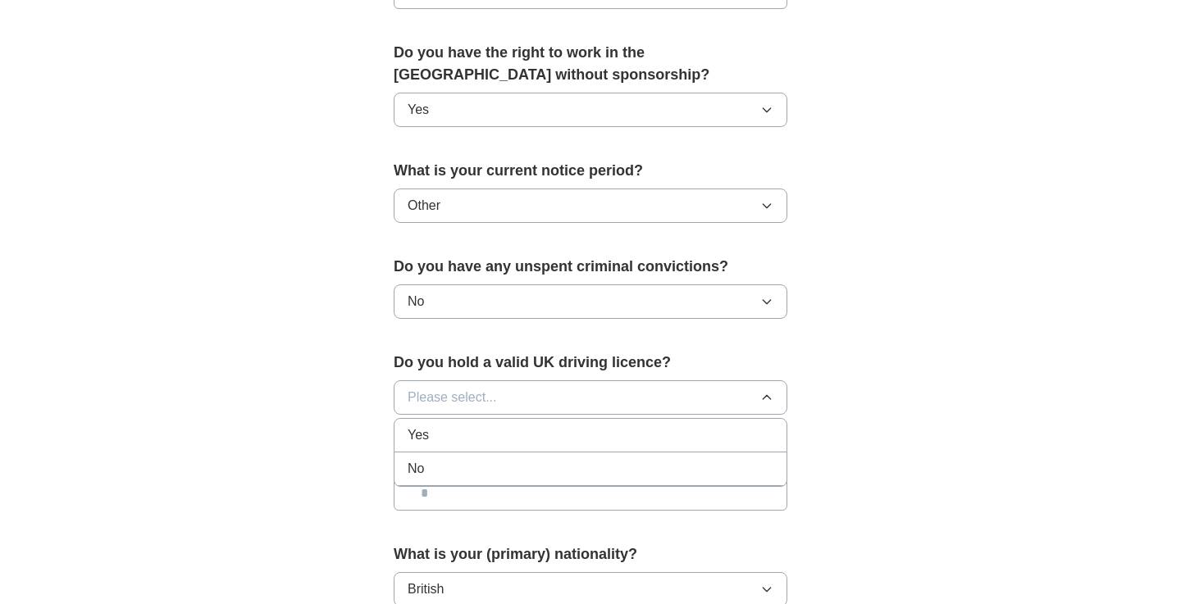
click at [488, 436] on div "Yes" at bounding box center [591, 436] width 366 height 20
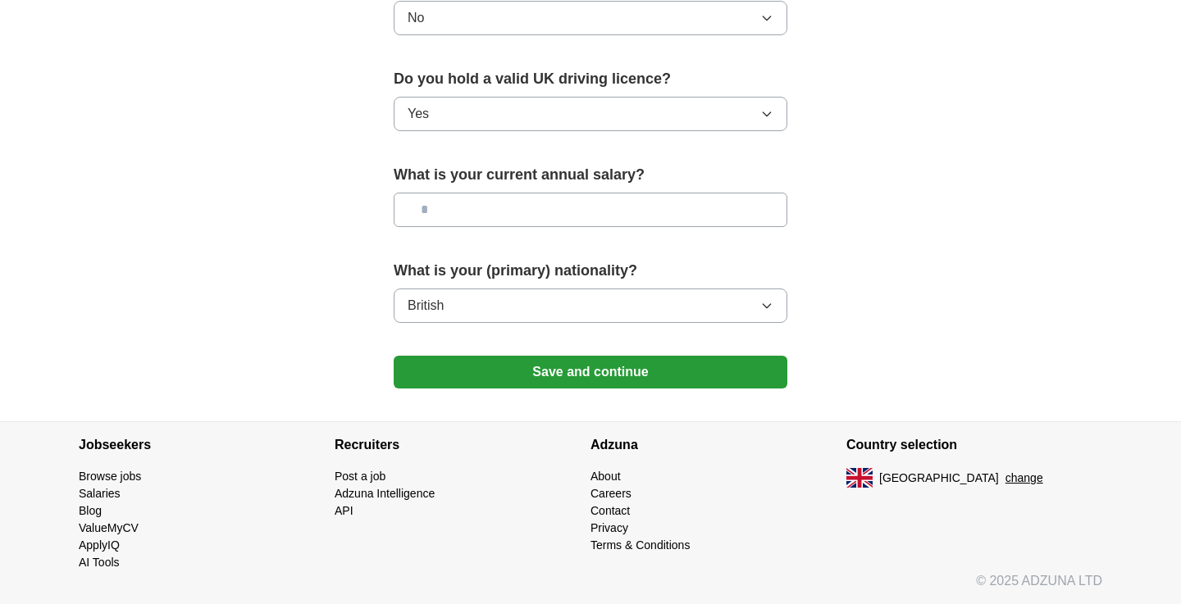
scroll to position [1101, 0]
click at [692, 378] on button "Save and continue" at bounding box center [591, 372] width 394 height 33
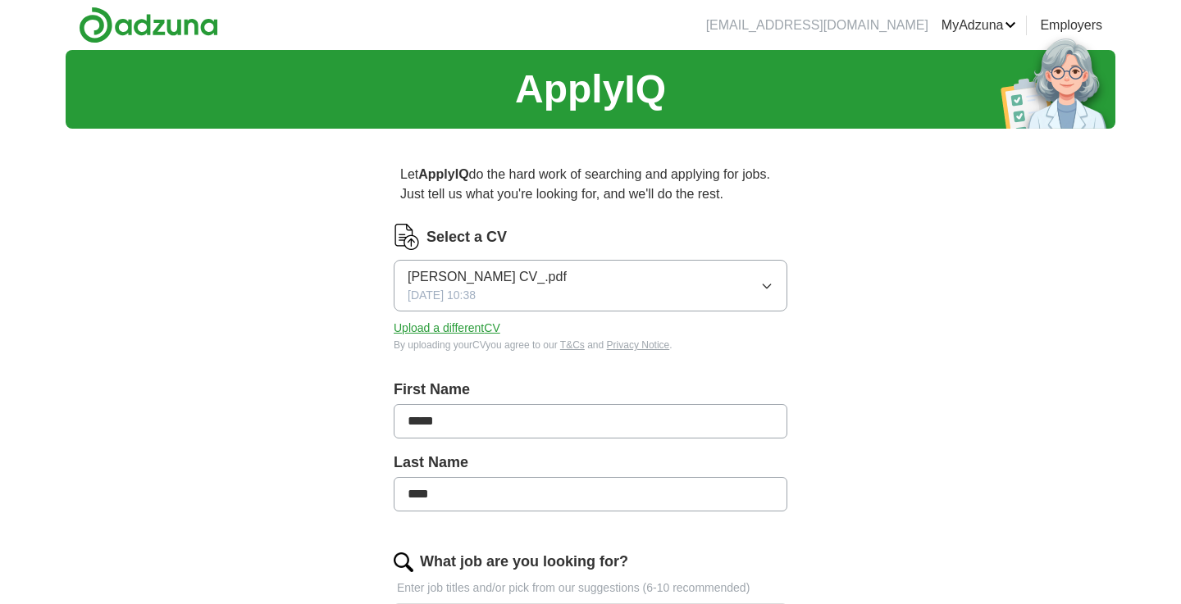
click at [424, 426] on input "*****" at bounding box center [591, 421] width 394 height 34
type input "****"
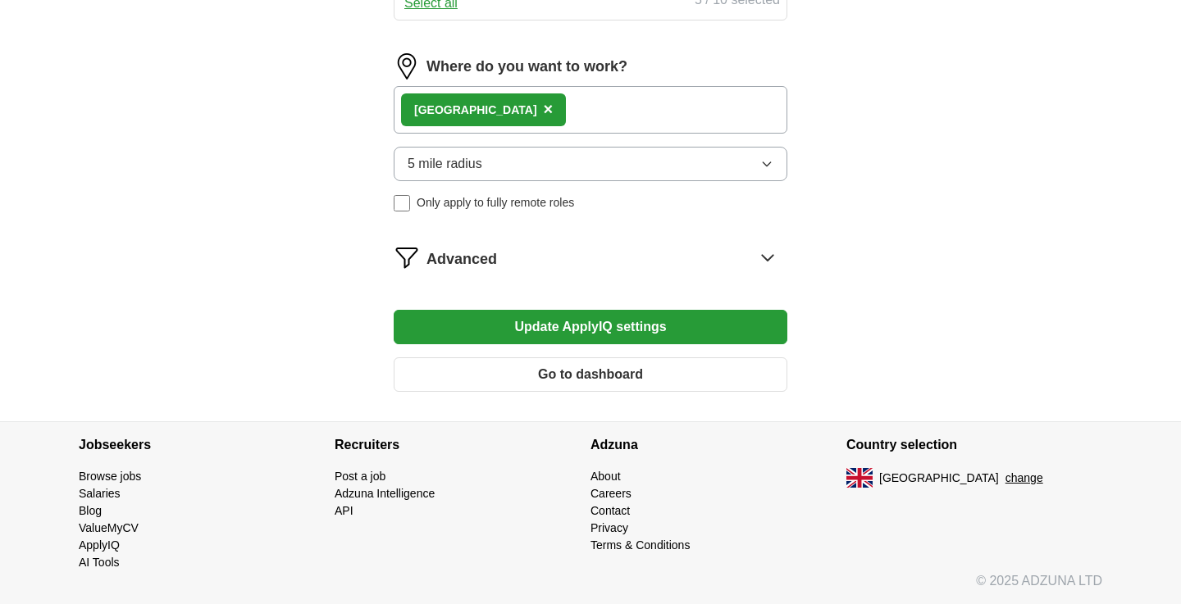
scroll to position [990, 0]
type input "*****"
click at [573, 326] on button "Update ApplyIQ settings" at bounding box center [591, 327] width 394 height 34
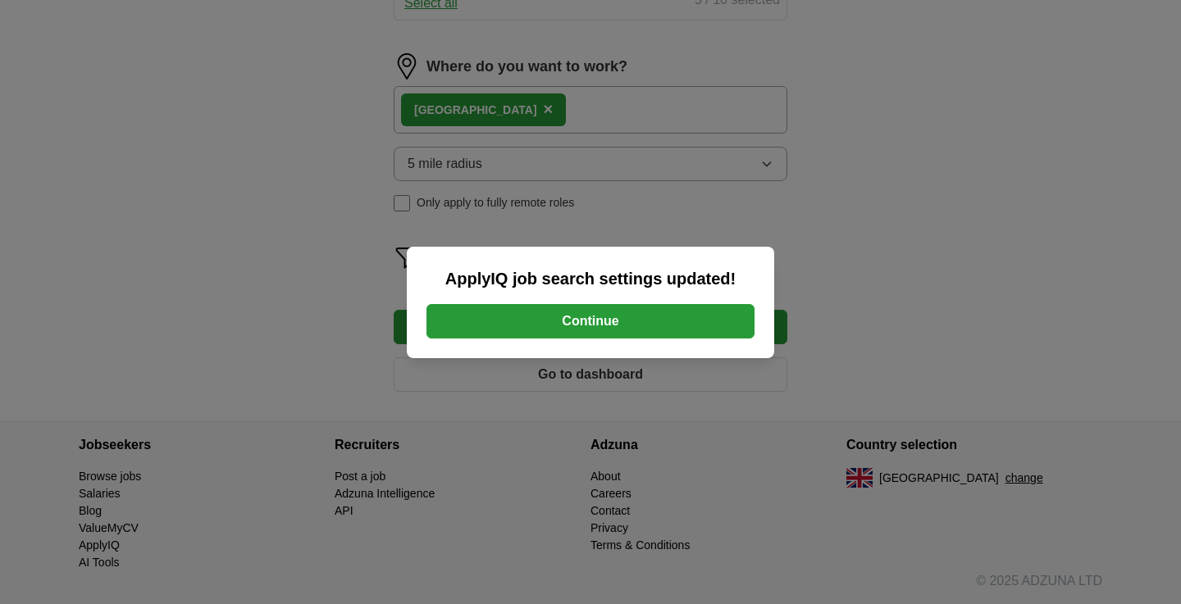
click at [573, 326] on button "Continue" at bounding box center [590, 321] width 328 height 34
